Goal: Task Accomplishment & Management: Manage account settings

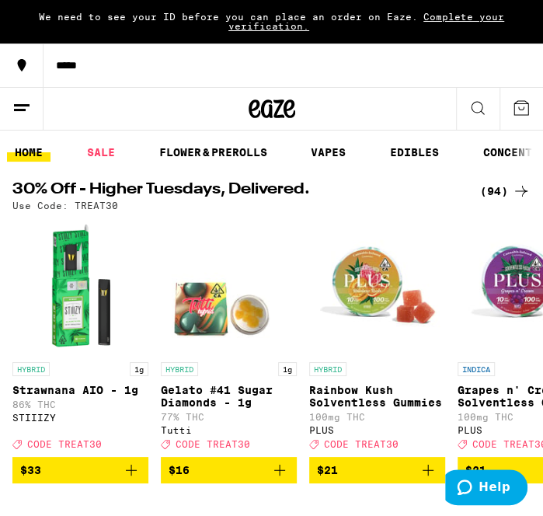
click at [45, 107] on div "*****" at bounding box center [90, 109] width 181 height 44
click at [30, 105] on icon at bounding box center [21, 108] width 19 height 19
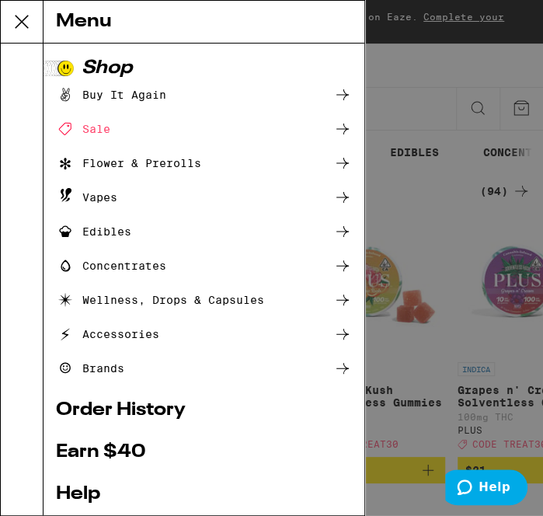
click at [110, 361] on div "Brands" at bounding box center [90, 368] width 68 height 19
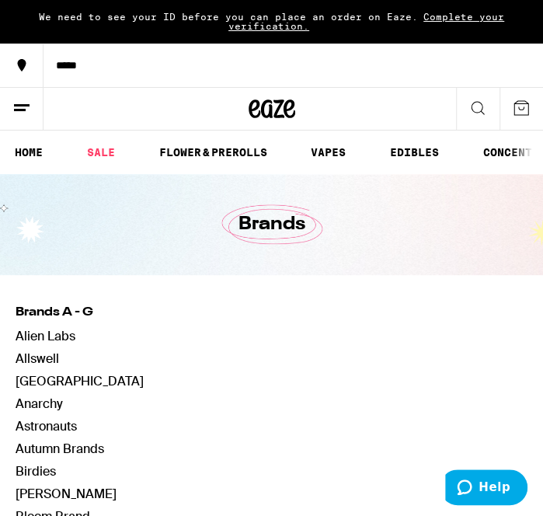
click at [33, 96] on button at bounding box center [22, 109] width 44 height 43
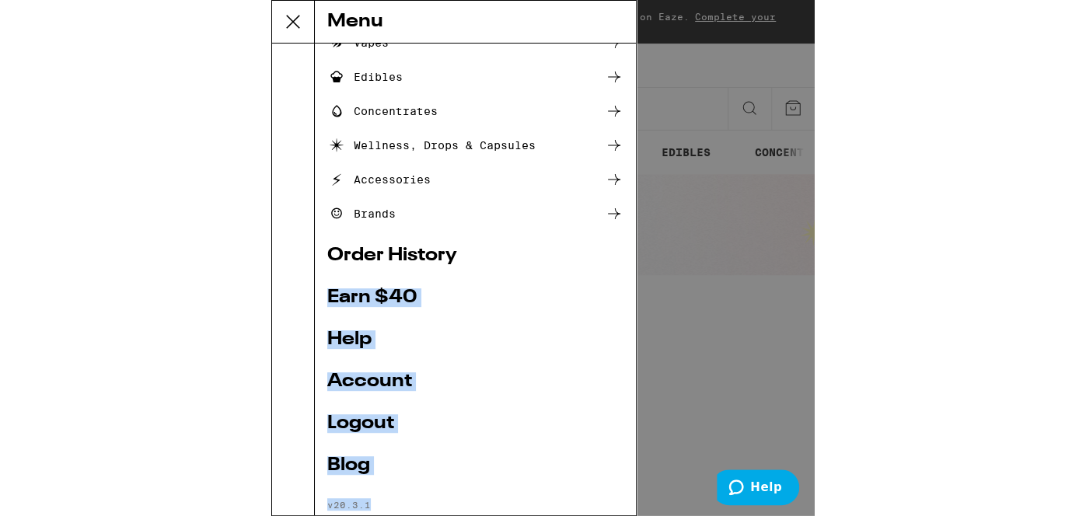
scroll to position [189, 0]
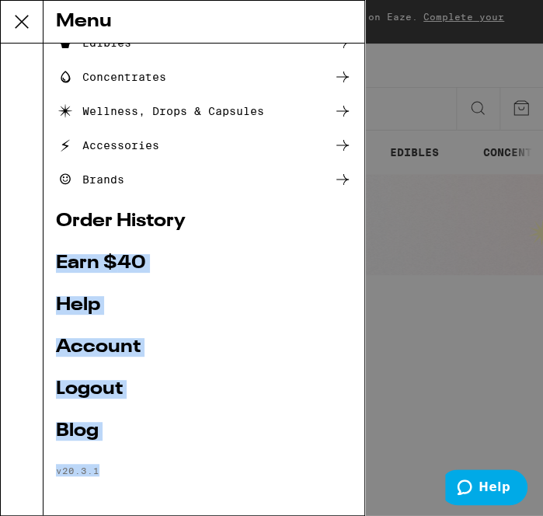
drag, startPoint x: 188, startPoint y: 386, endPoint x: 201, endPoint y: 514, distance: 128.1
click at [201, 514] on div "Shop Buy It Again Sale Flower & Prerolls Vapes Edibles Concentrates Wellness, D…" at bounding box center [204, 280] width 321 height 472
click at [92, 354] on link "Account" at bounding box center [204, 347] width 296 height 19
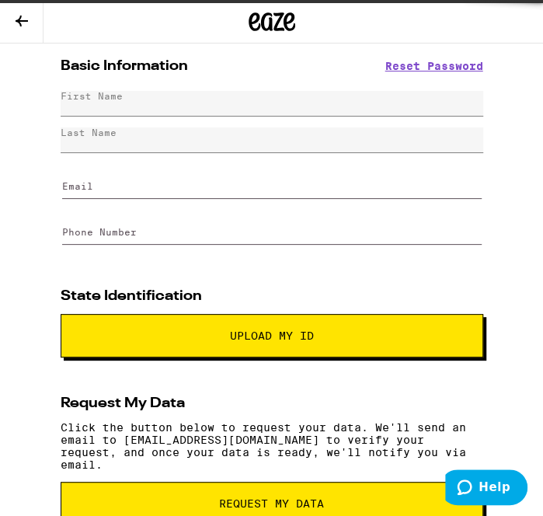
type input "[EMAIL_ADDRESS][DOMAIN_NAME]"
type input "[PHONE_NUMBER]"
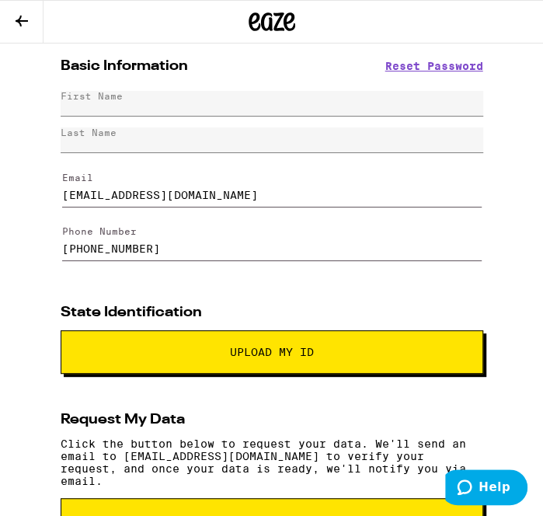
click at [27, 19] on icon at bounding box center [22, 21] width 12 height 11
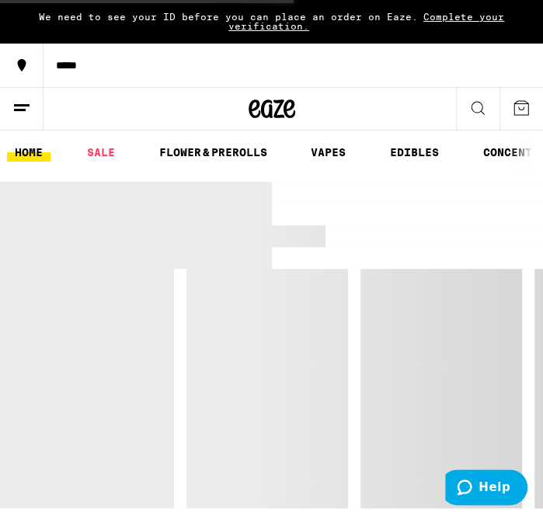
click at [26, 110] on icon at bounding box center [21, 108] width 19 height 19
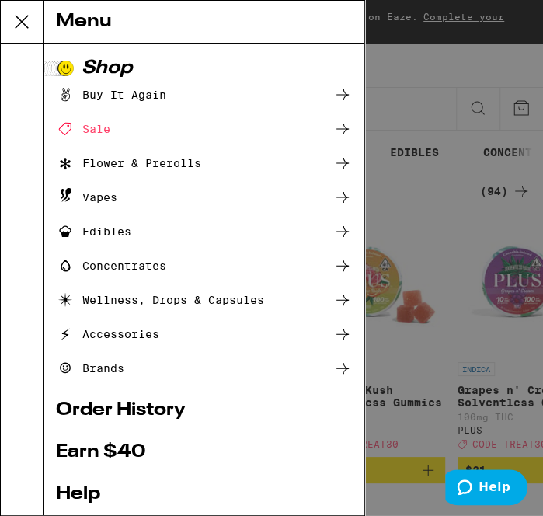
click at [113, 414] on link "Order History" at bounding box center [204, 410] width 296 height 19
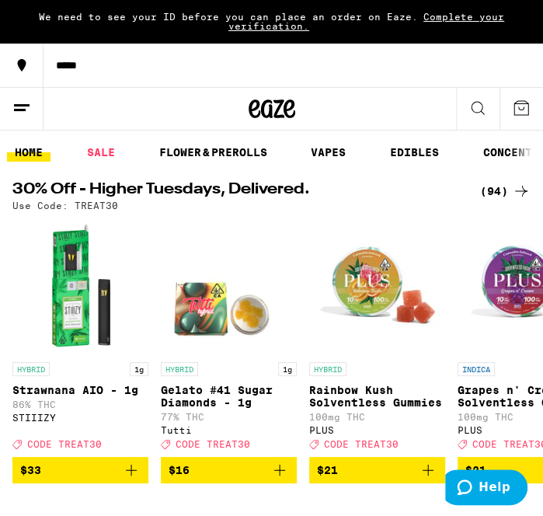
click at [113, 410] on p "86% THC" at bounding box center [80, 404] width 136 height 10
